Goal: Obtain resource: Download file/media

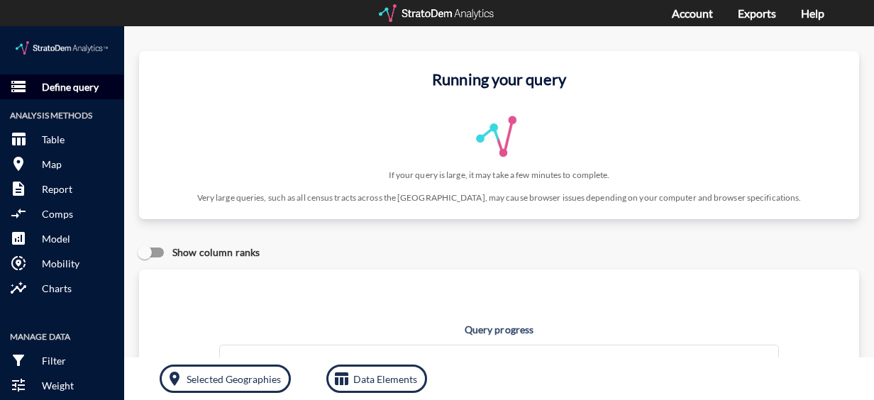
click p "Define query"
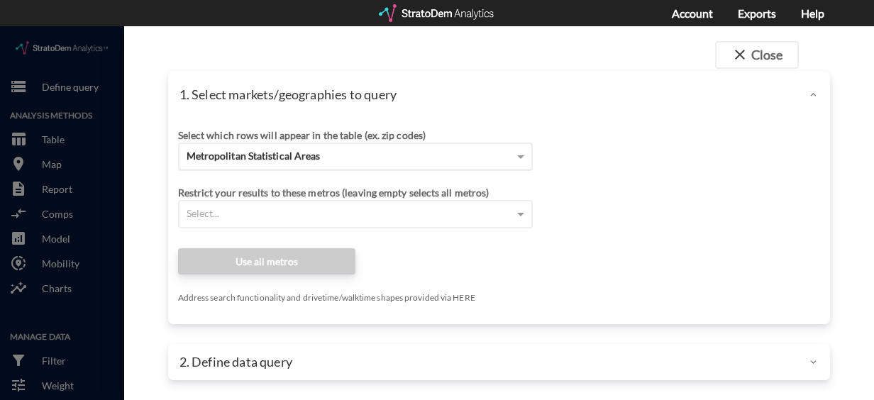
click span "Metropolitan Statistical Areas"
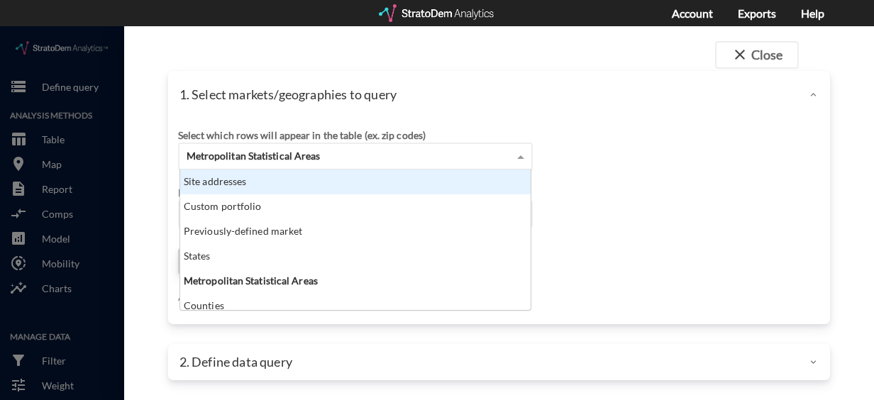
click div "Site addresses"
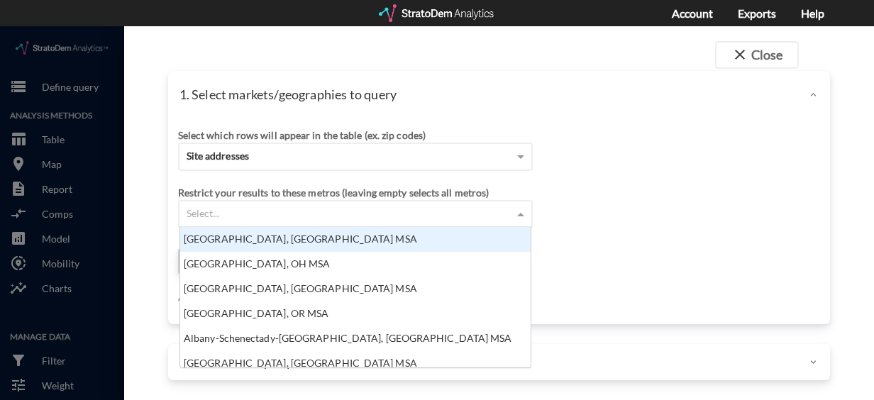
click div "Select..."
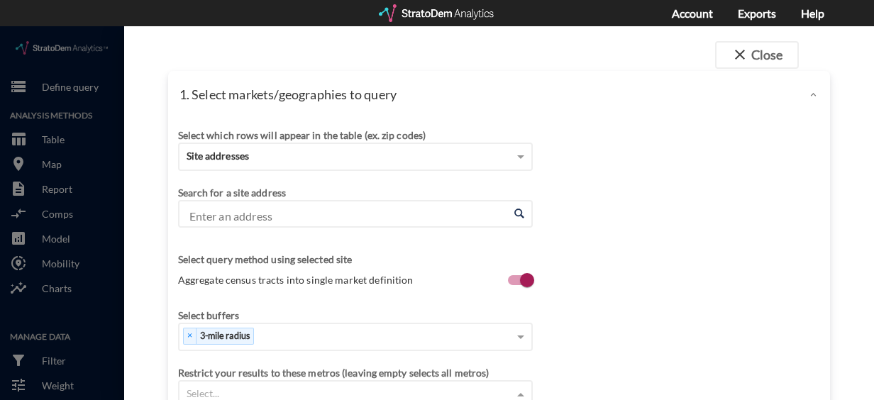
scroll to position [129, 342]
click input "Enter an address"
paste input "[STREET_ADDRESS]"
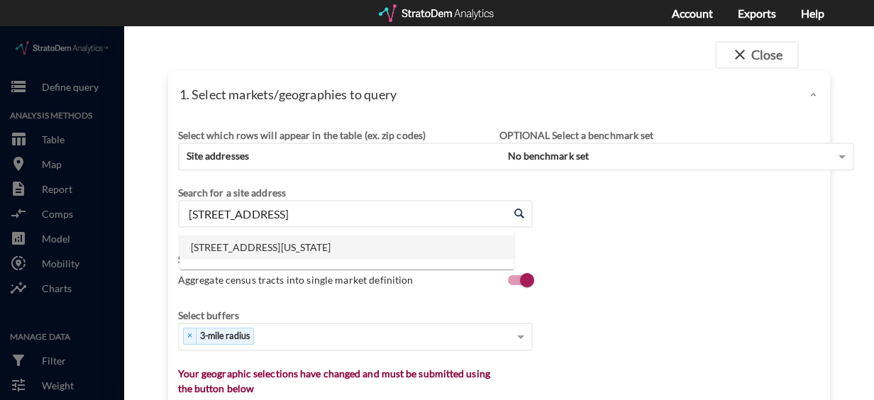
click li "[STREET_ADDRESS][US_STATE]"
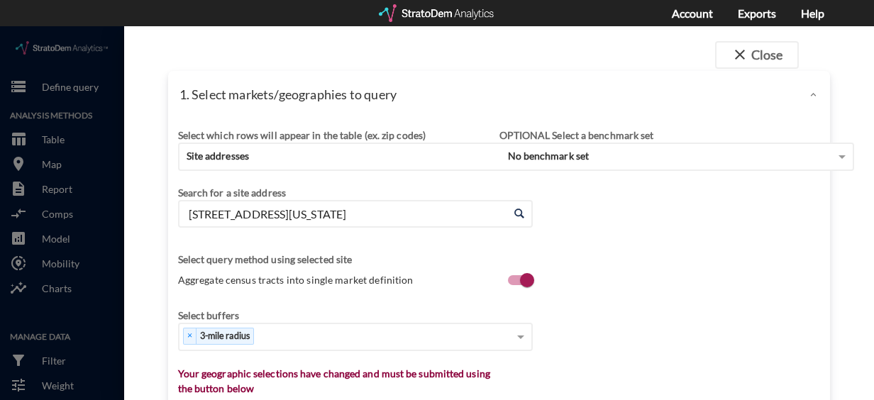
type input "[STREET_ADDRESS][US_STATE]"
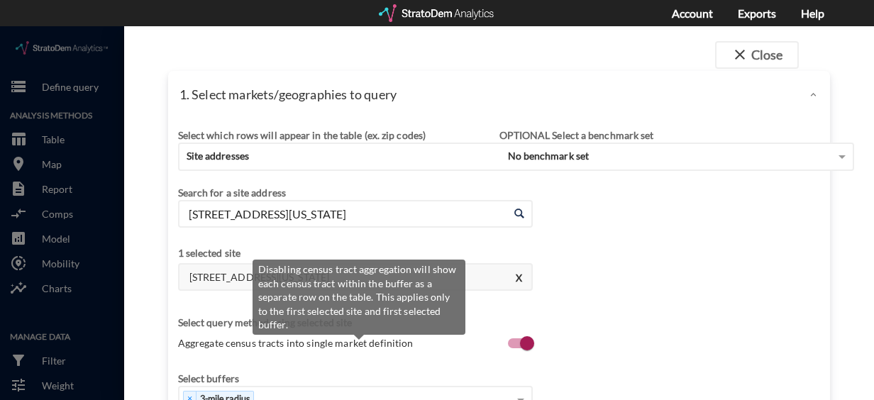
click label "Aggregate census tracts into single market definition"
click input "Aggregate census tracts into single market definition"
checkbox input "false"
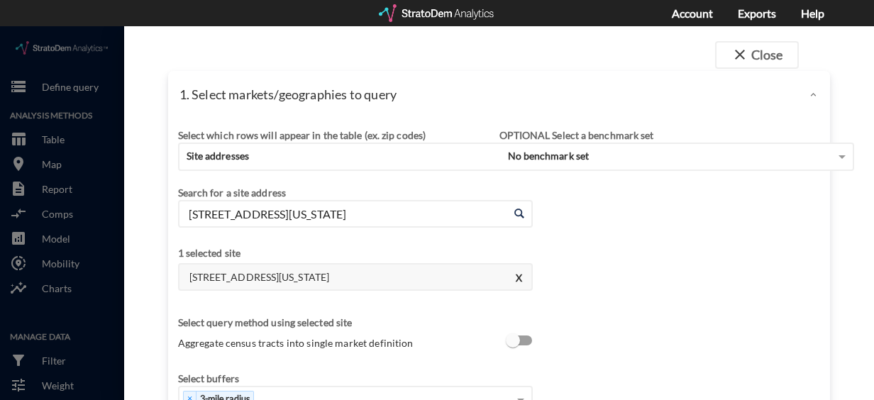
scroll to position [91, 0]
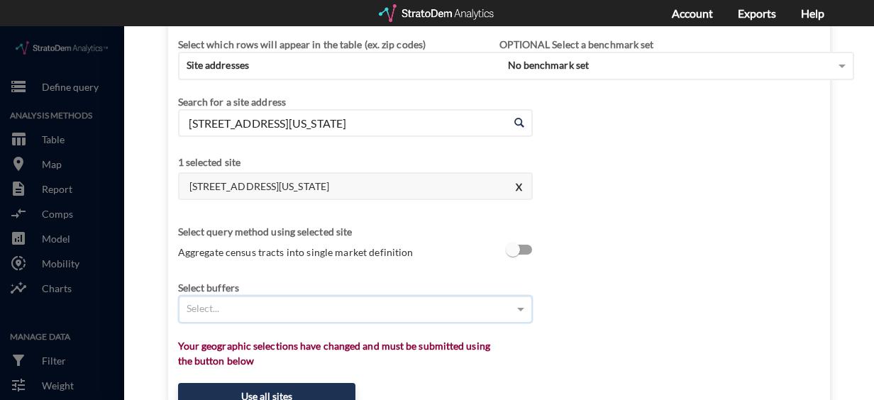
click div "Select..."
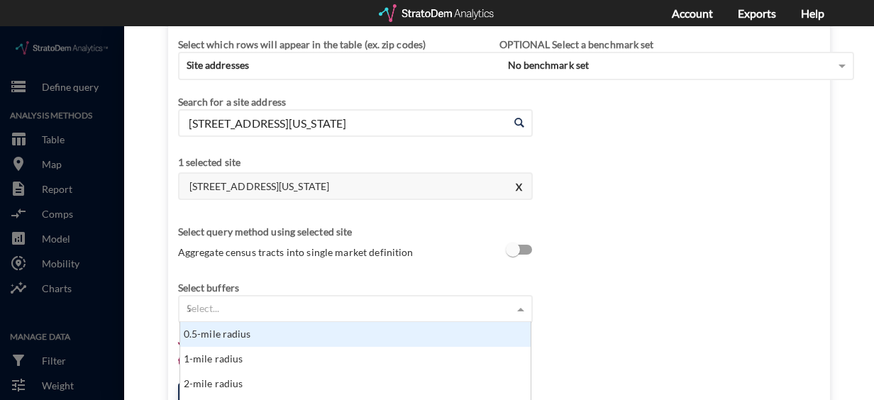
scroll to position [38, 342]
type input "9"
type input "8"
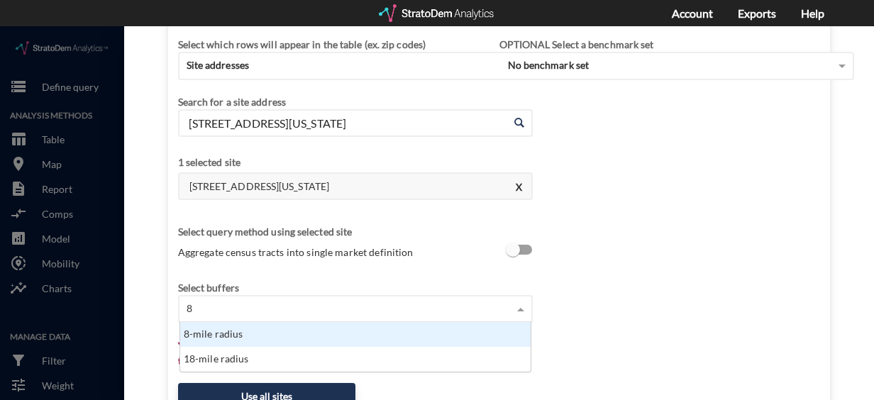
click div "8-mile radius"
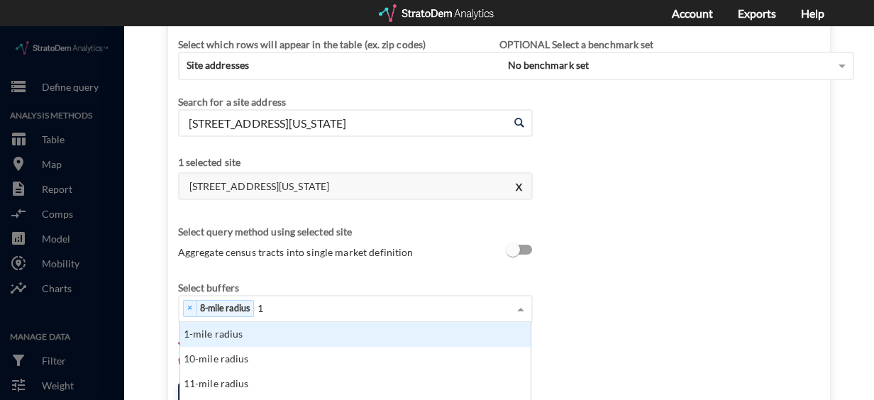
scroll to position [129, 342]
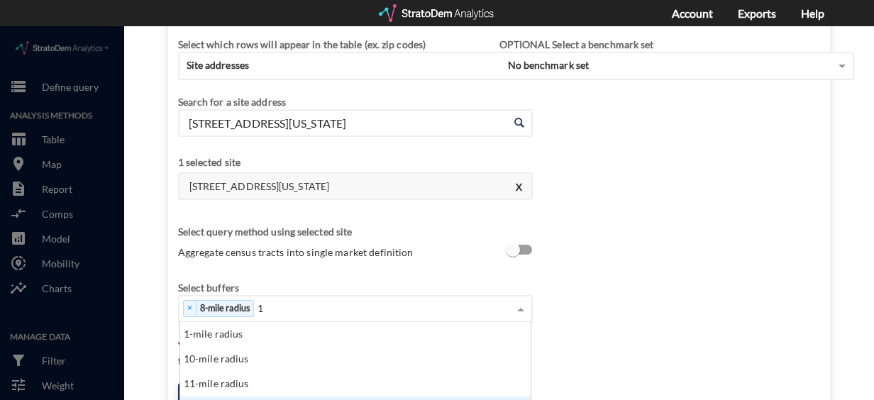
type input "1"
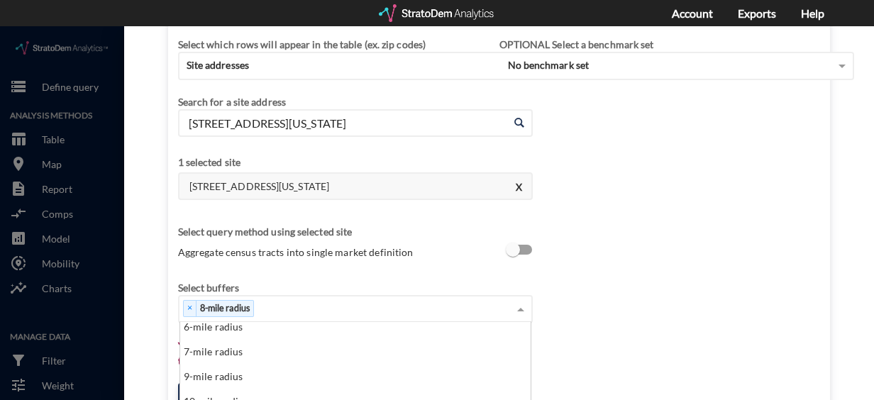
type input "2"
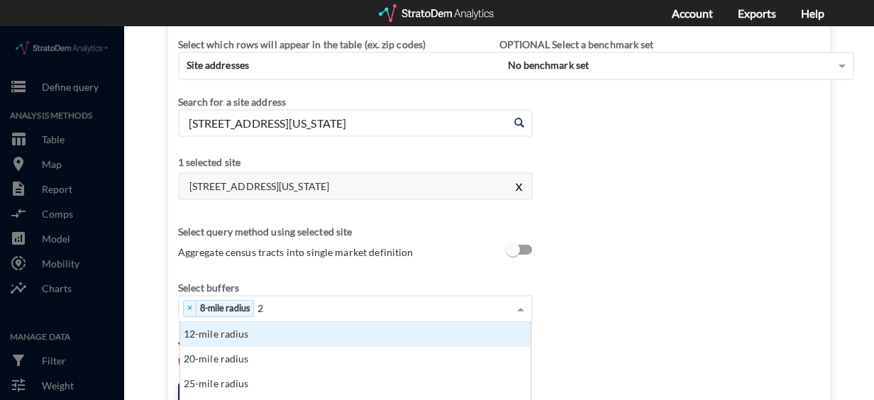
click div "12-mile radius"
type input "19"
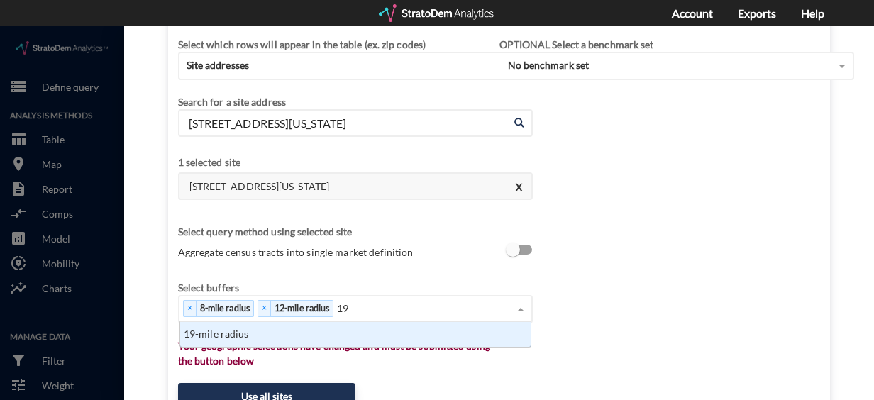
click div "19-mile radius"
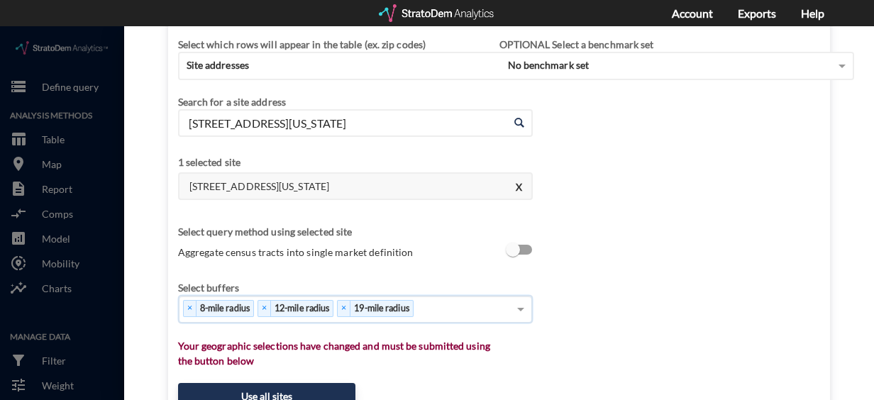
scroll to position [225, 0]
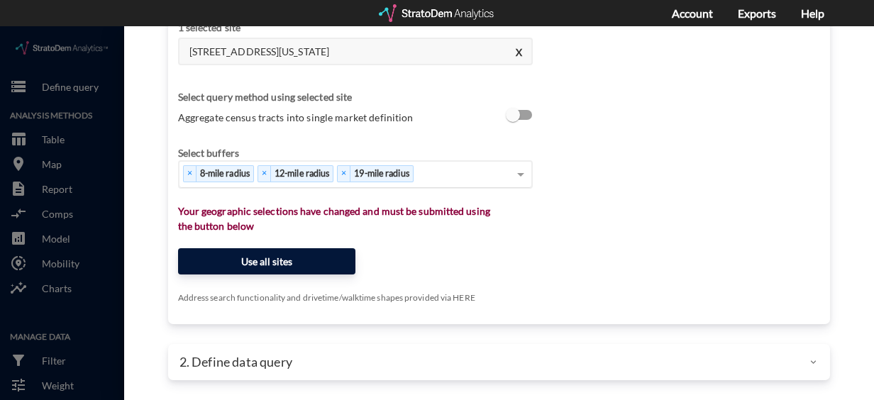
click button "Use all sites"
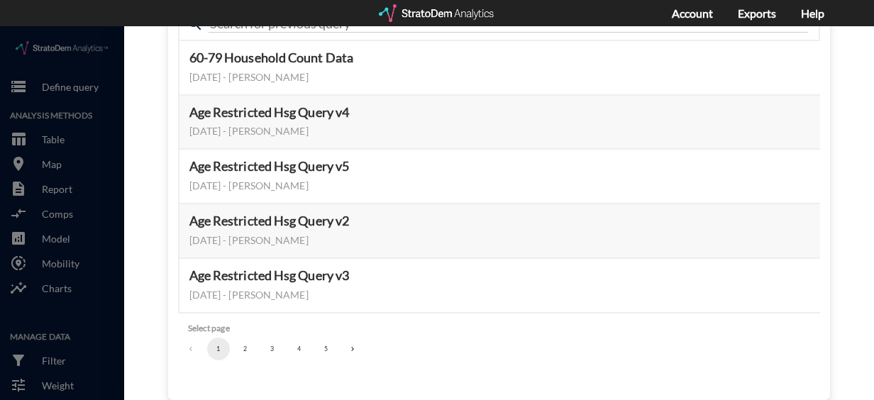
scroll to position [185, 0]
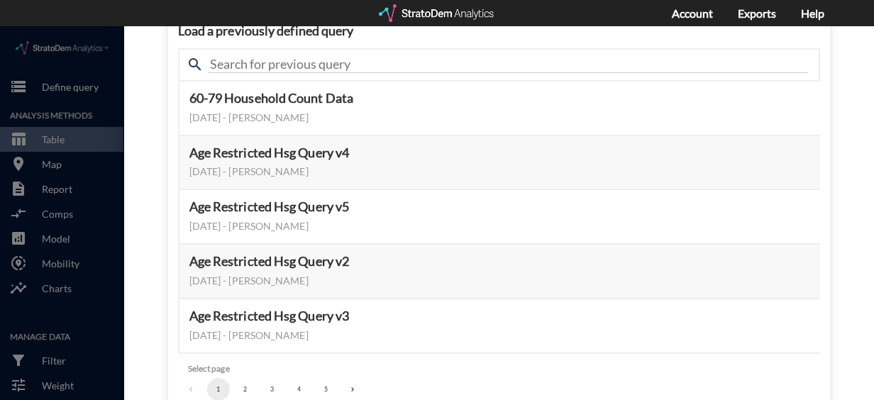
click button "2"
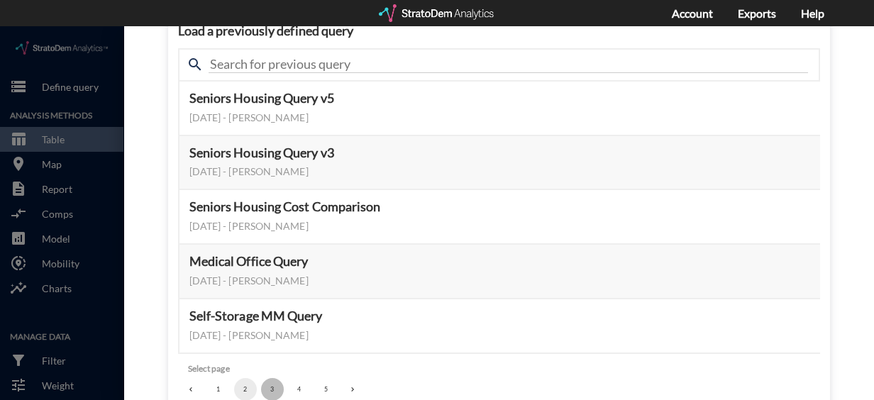
click button "3"
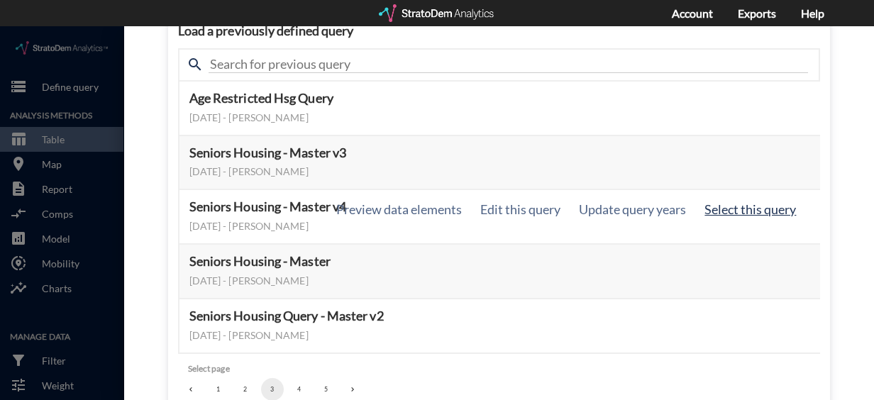
click button "Select this query"
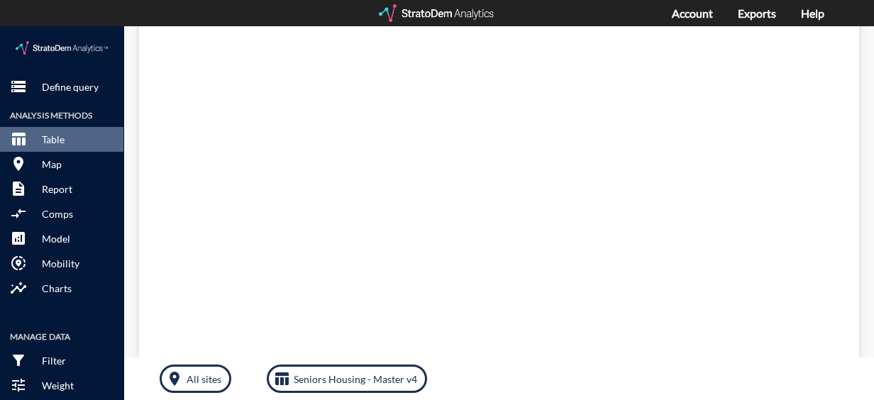
scroll to position [0, 0]
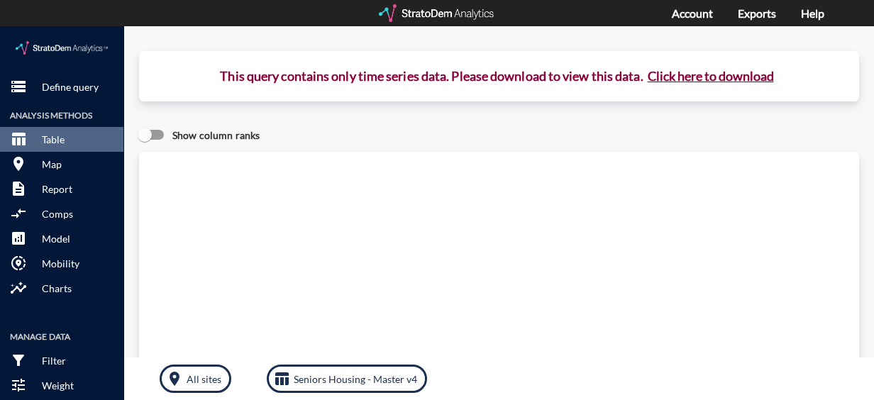
click button "Click here to download"
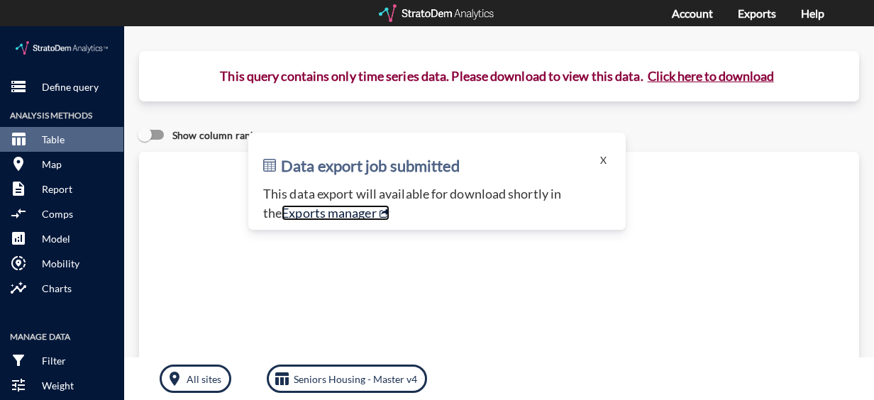
click link "Exports manager"
click button "X"
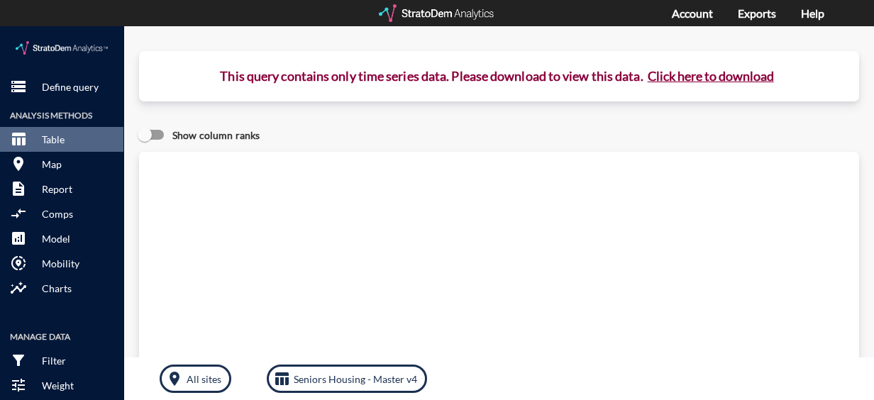
click div "Query progress Home value estimates modeled in part using aggregate data provid…"
click p "Define query"
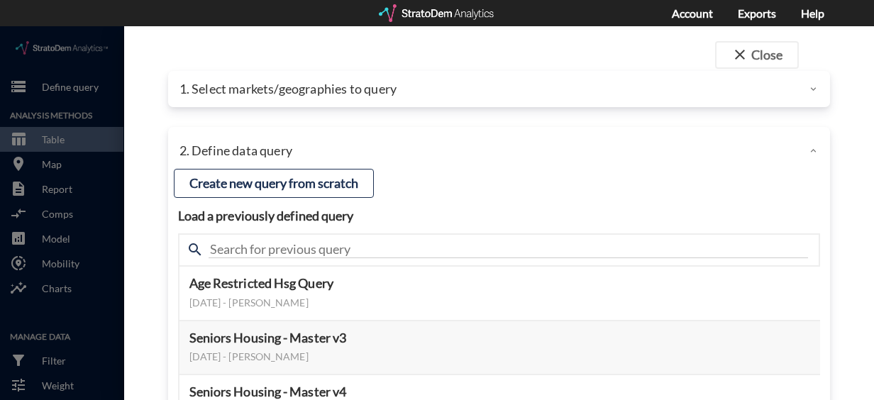
scroll to position [3, 0]
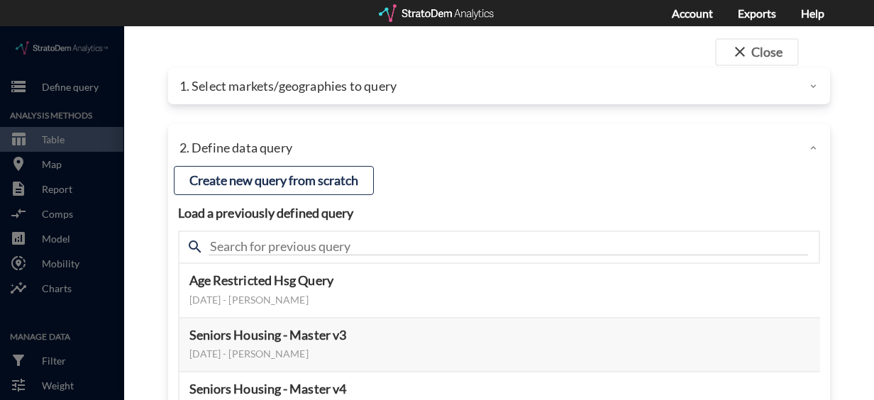
click p "1. Select markets/geographies to query"
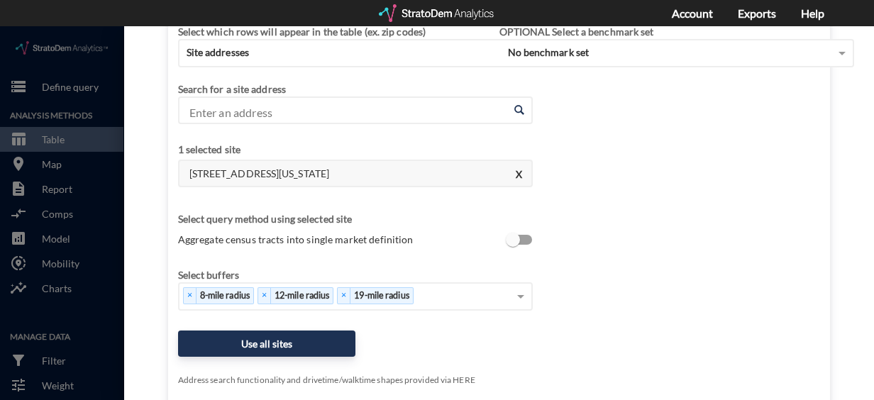
scroll to position [0, 0]
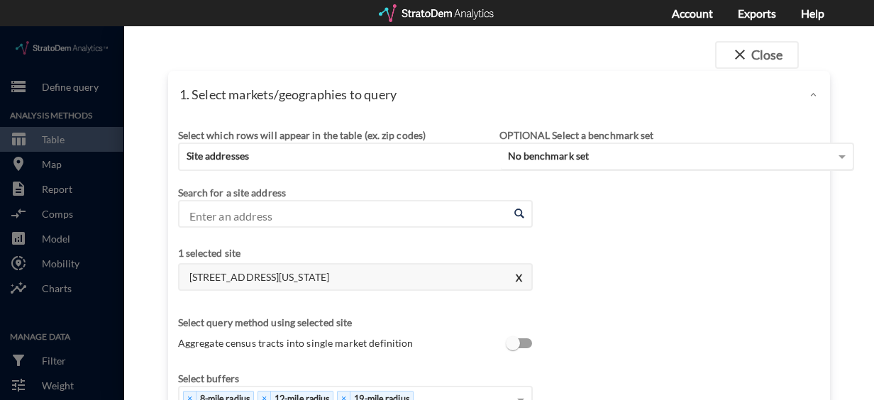
click div "No benchmark set"
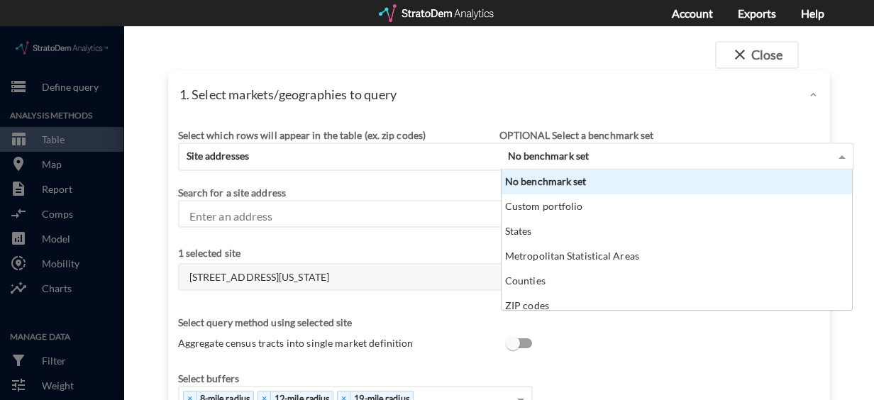
click div "No benchmark set"
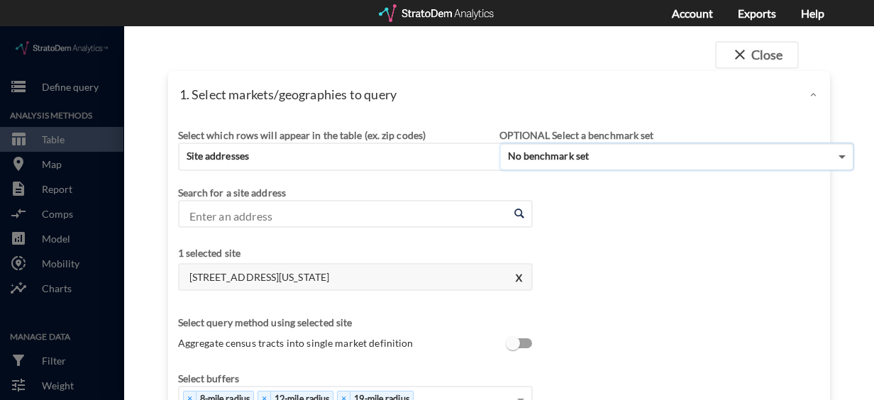
click span
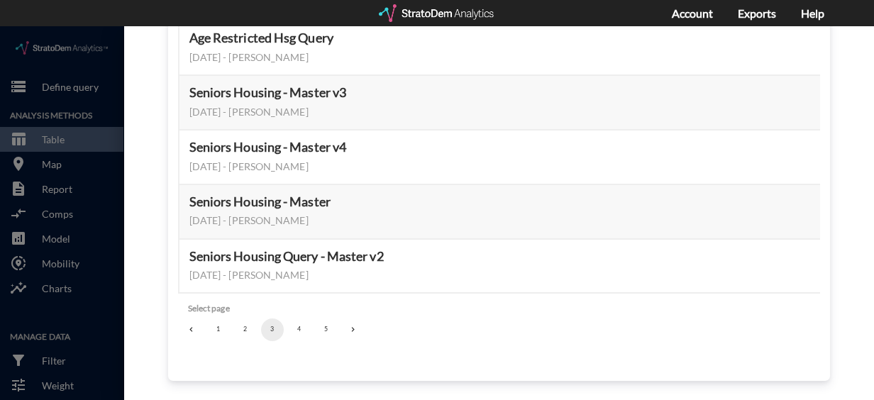
scroll to position [645, 0]
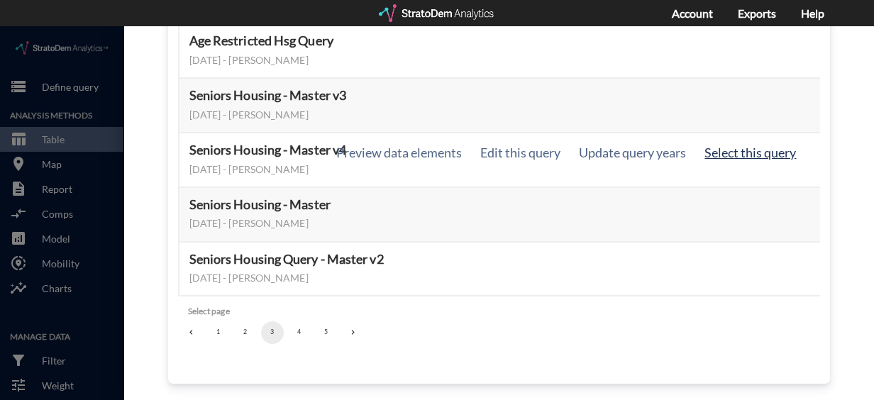
click button "Select this query"
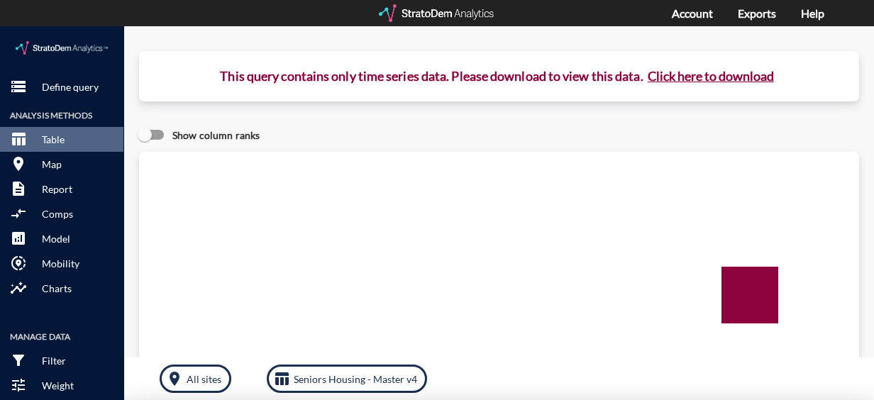
scroll to position [0, 0]
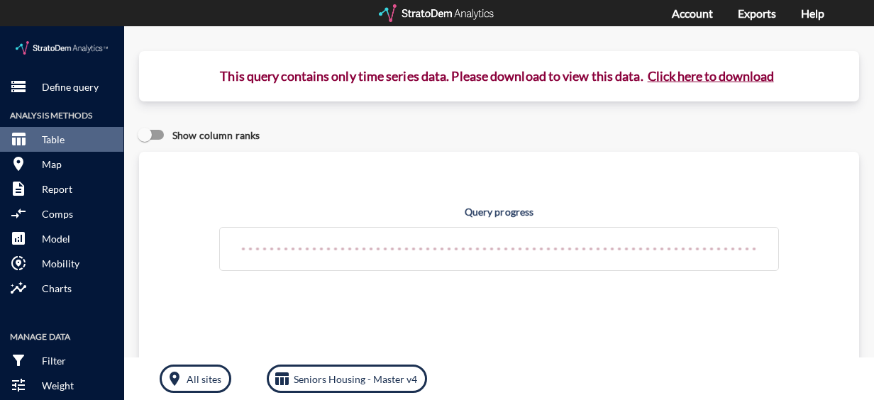
click button "Click here to download"
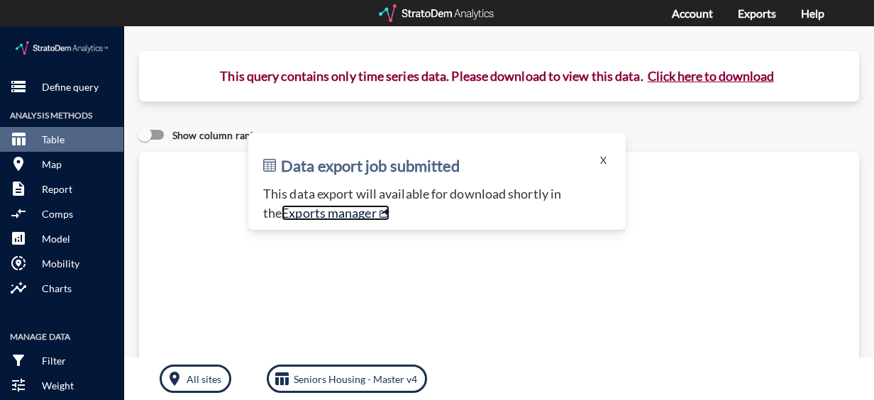
click link "Exports manager"
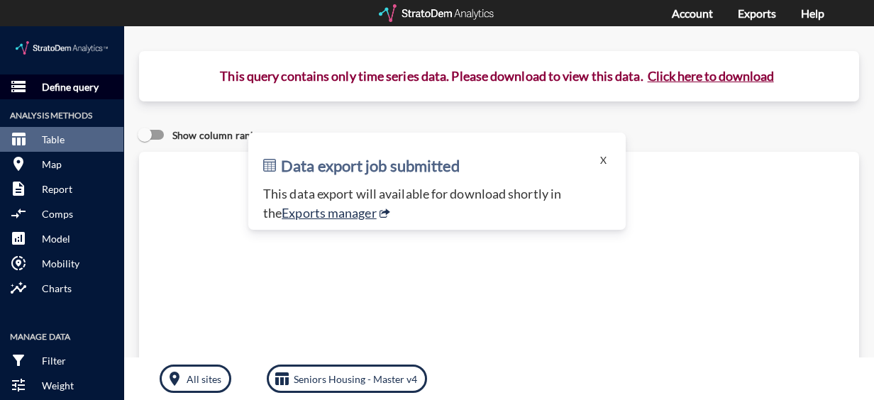
click p "Define query"
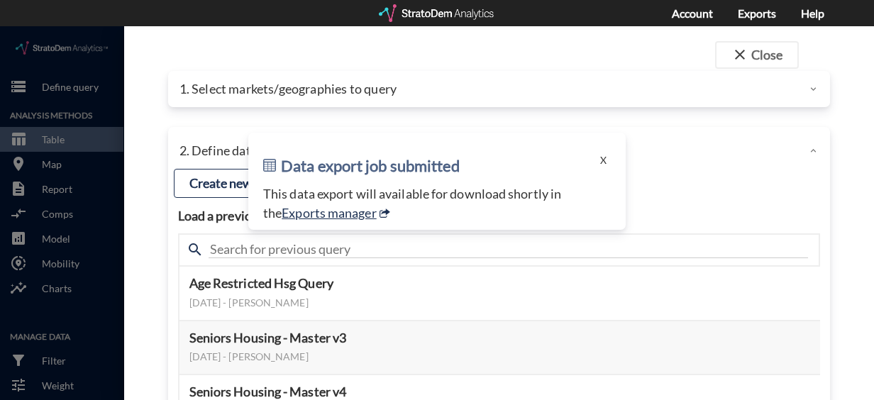
click p "1. Select markets/geographies to query"
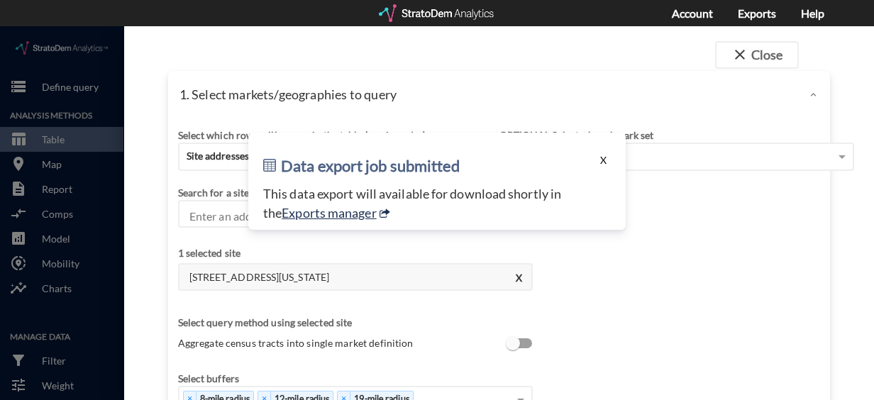
click button "X"
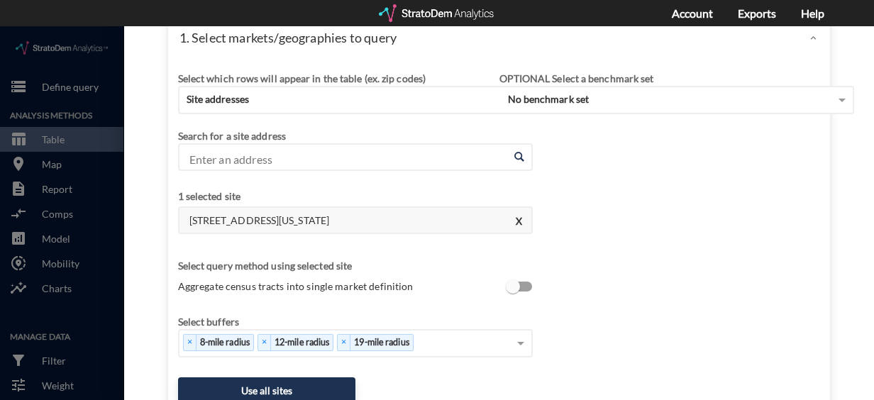
scroll to position [56, 0]
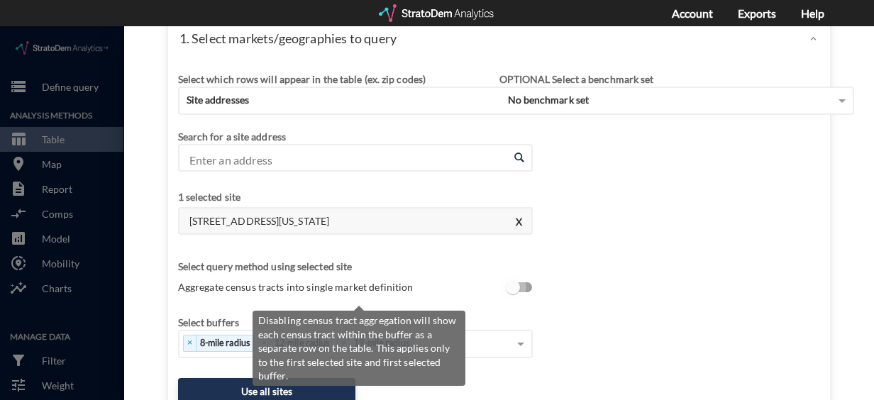
click input "Aggregate census tracts into single market definition"
checkbox input "true"
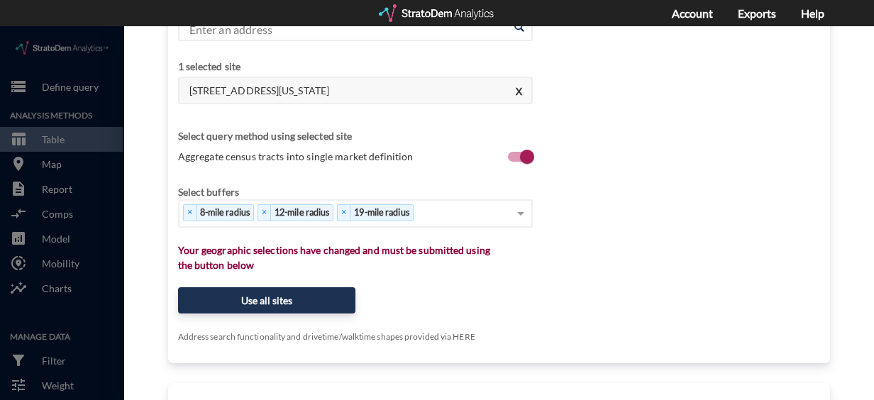
scroll to position [191, 0]
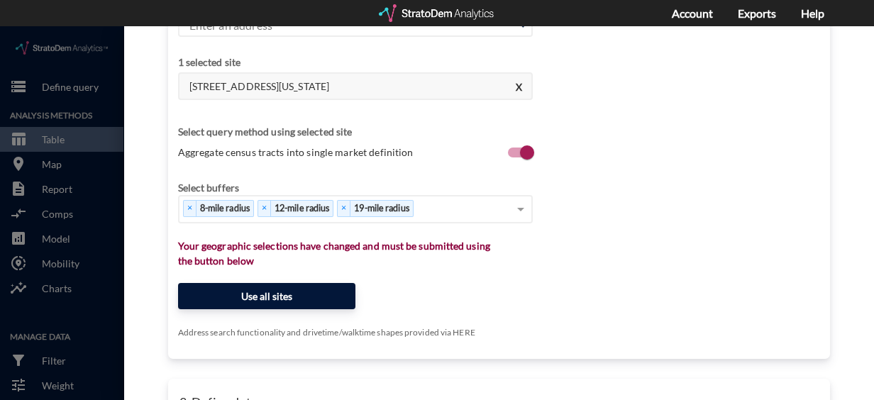
click button "Use all sites"
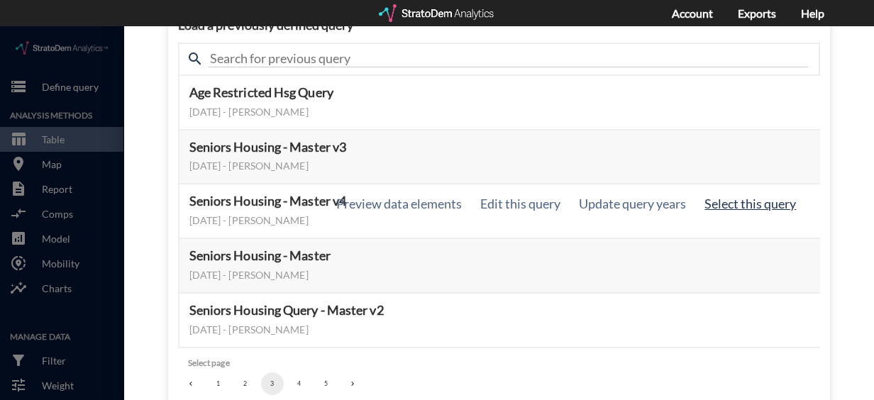
click button "Select this query"
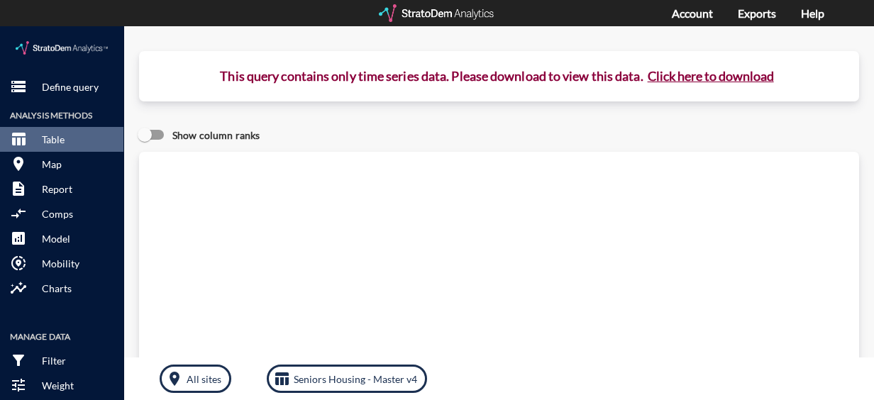
click button "Click here to download"
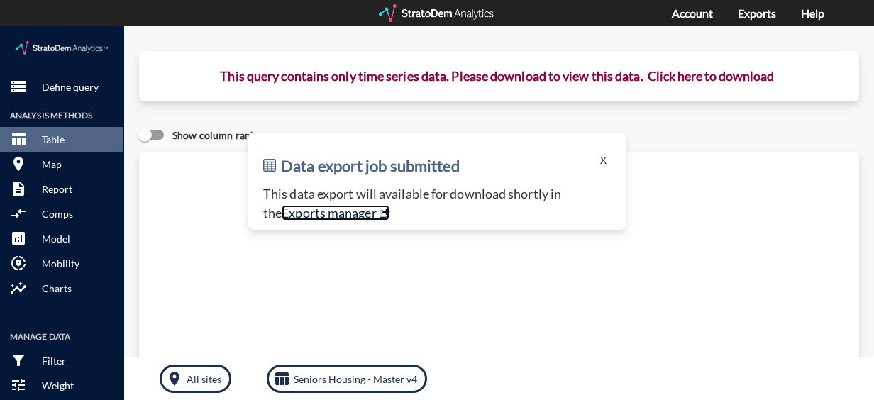
click link "Exports manager"
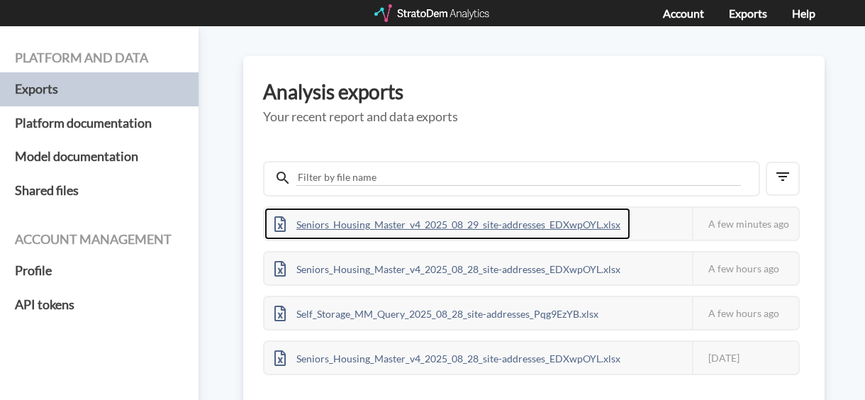
click at [406, 223] on div "Seniors_Housing_Master_v4_2025_08_29_site-addresses_EDXwpOYL.xlsx" at bounding box center [447, 224] width 366 height 32
click at [379, 214] on div "Seniors_Housing_Master_v4_2025_08_29_site-addresses_EDXwpOYL.xlsx" at bounding box center [447, 224] width 366 height 32
